Goal: Information Seeking & Learning: Learn about a topic

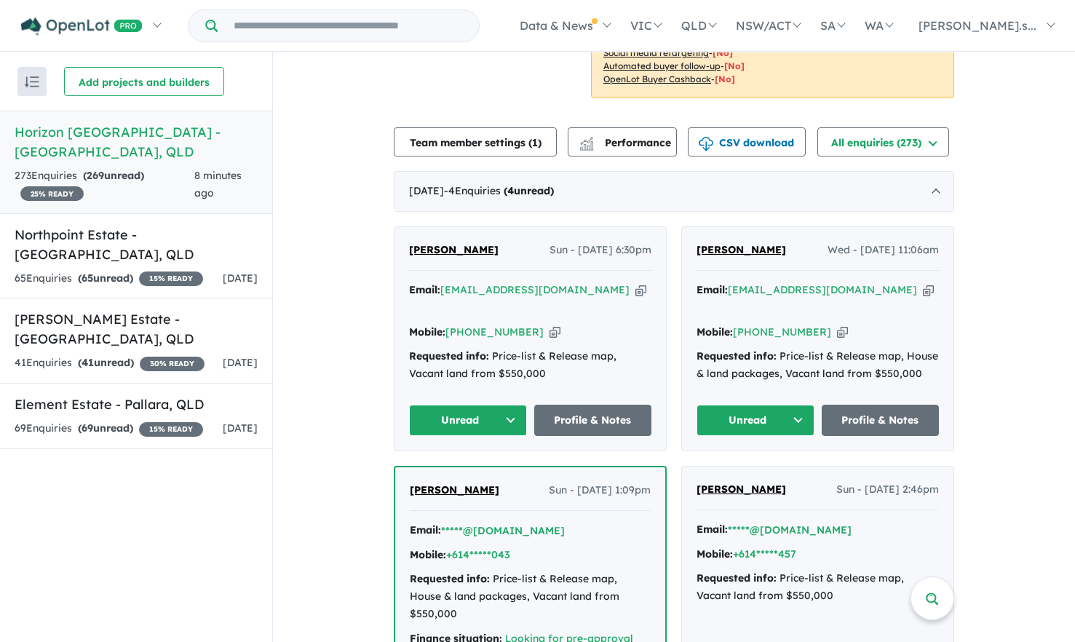
scroll to position [437, 0]
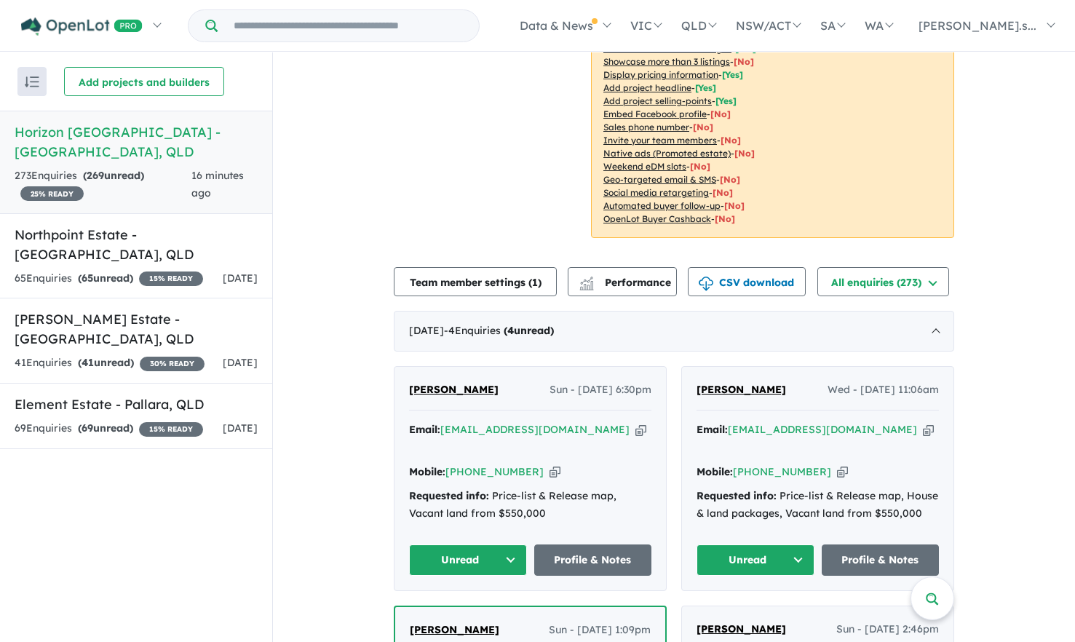
scroll to position [437, 0]
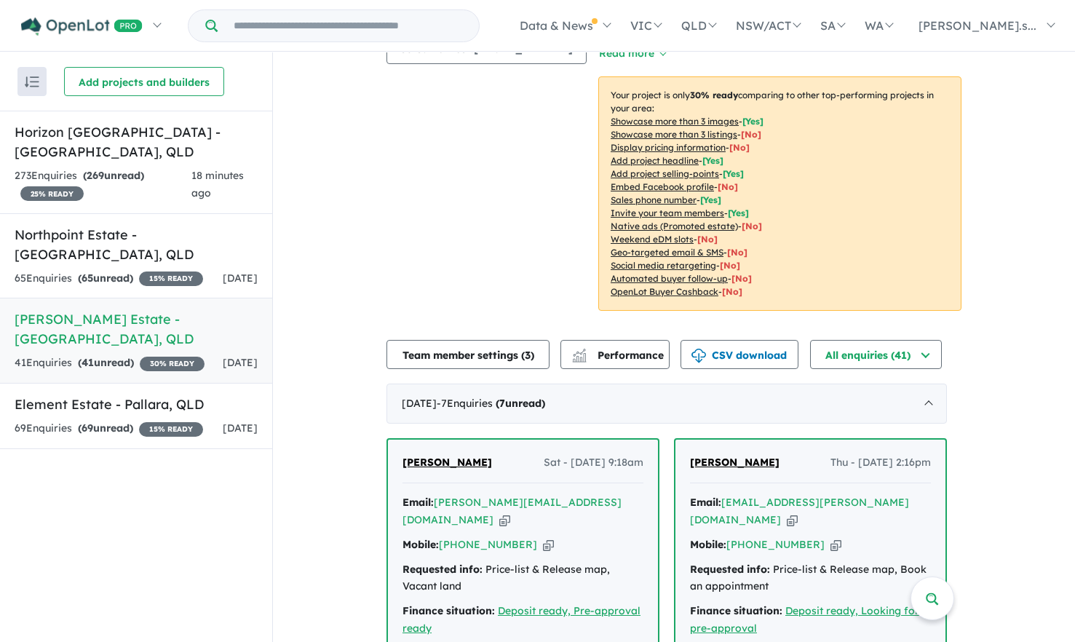
scroll to position [364, 0]
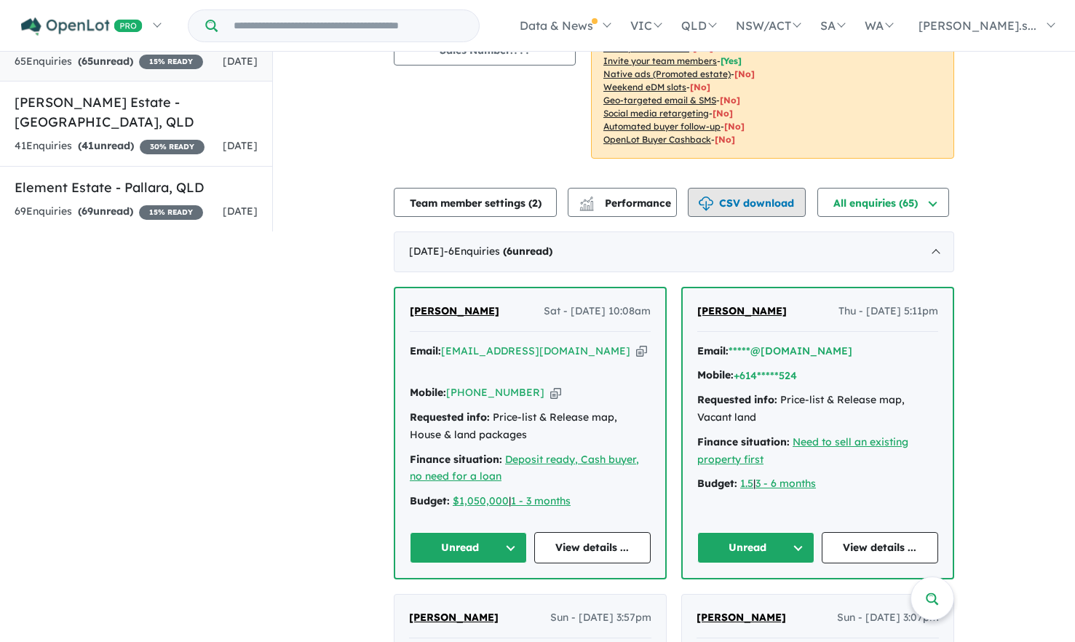
scroll to position [1, 0]
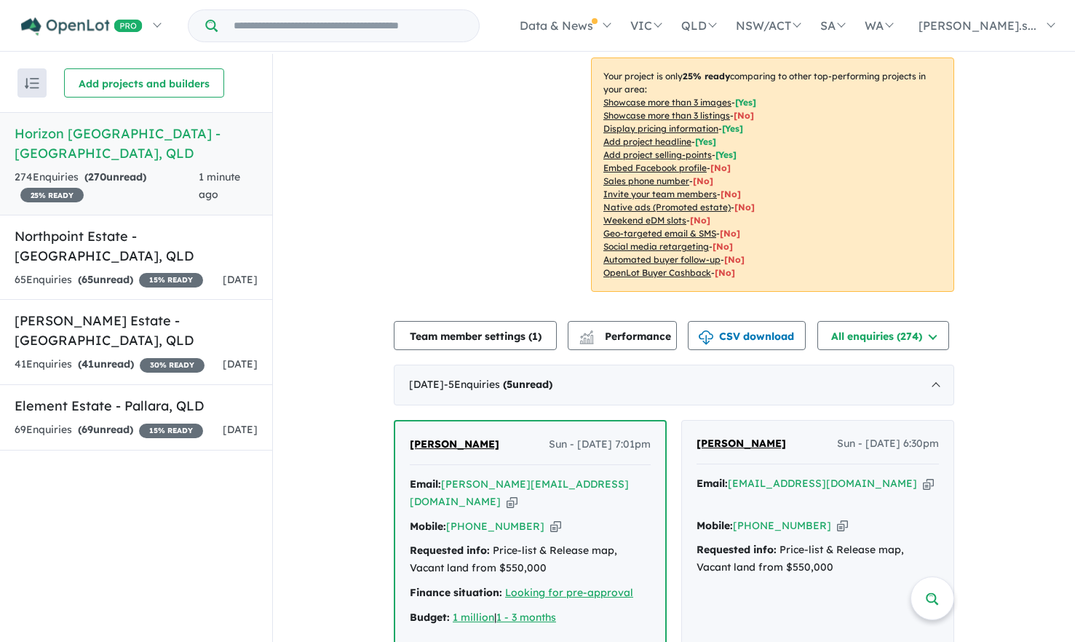
scroll to position [291, 0]
